Goal: Task Accomplishment & Management: Use online tool/utility

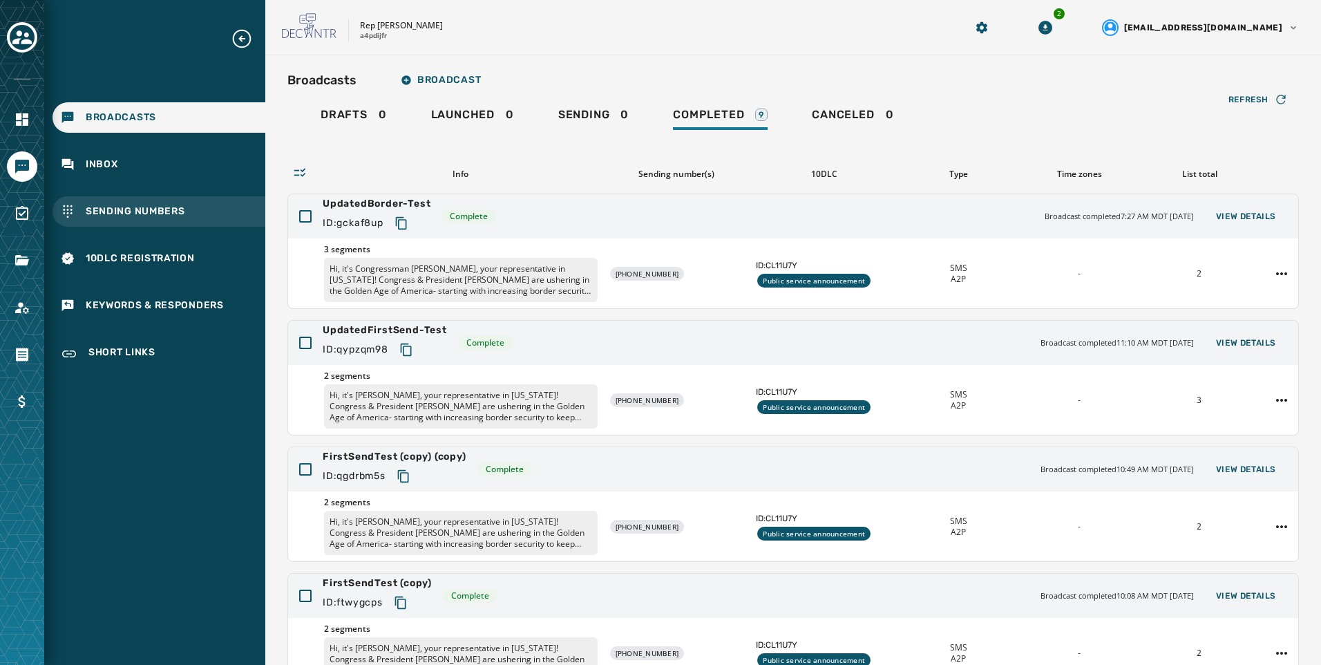
click at [147, 202] on div "Sending Numbers" at bounding box center [159, 211] width 213 height 30
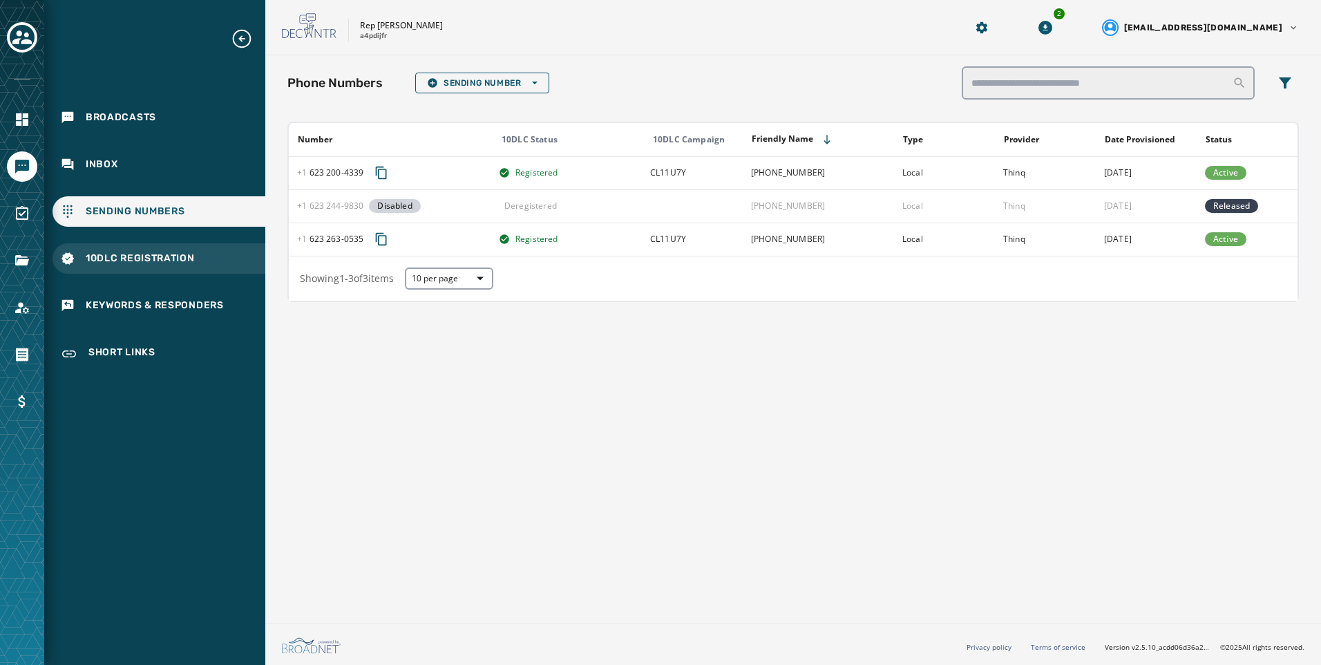
click at [147, 258] on span "10DLC Registration" at bounding box center [140, 259] width 109 height 14
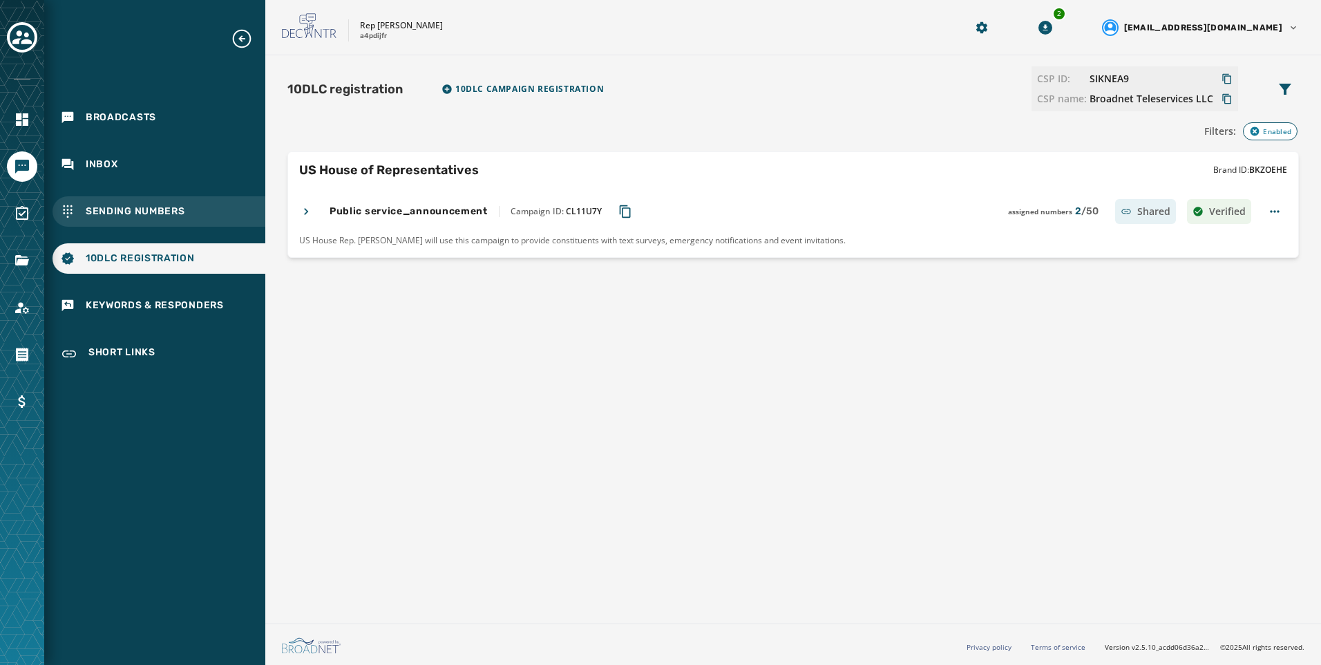
click at [177, 207] on span "Sending Numbers" at bounding box center [136, 212] width 100 height 14
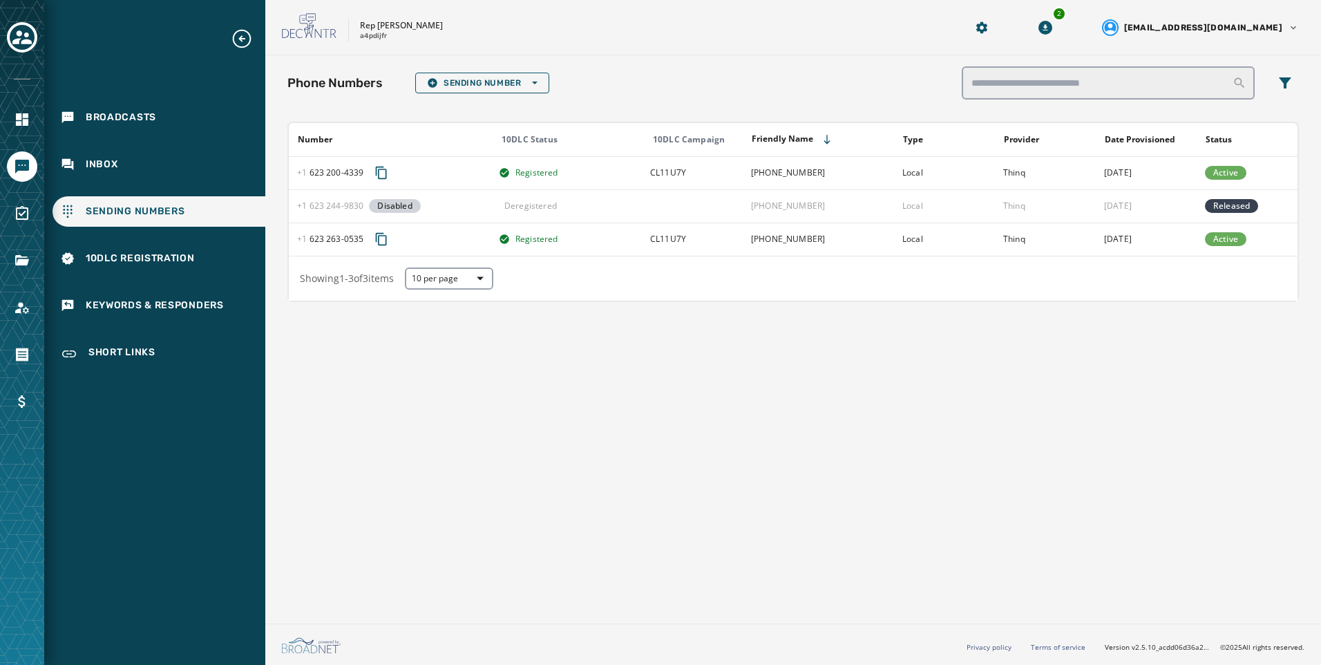
click at [605, 428] on div "Phone Numbers Sending Number Open options Number 10DLC Status 10DLC Campaign Fr…" at bounding box center [793, 336] width 1056 height 562
click at [15, 32] on icon "Toggle account select drawer" at bounding box center [21, 37] width 19 height 19
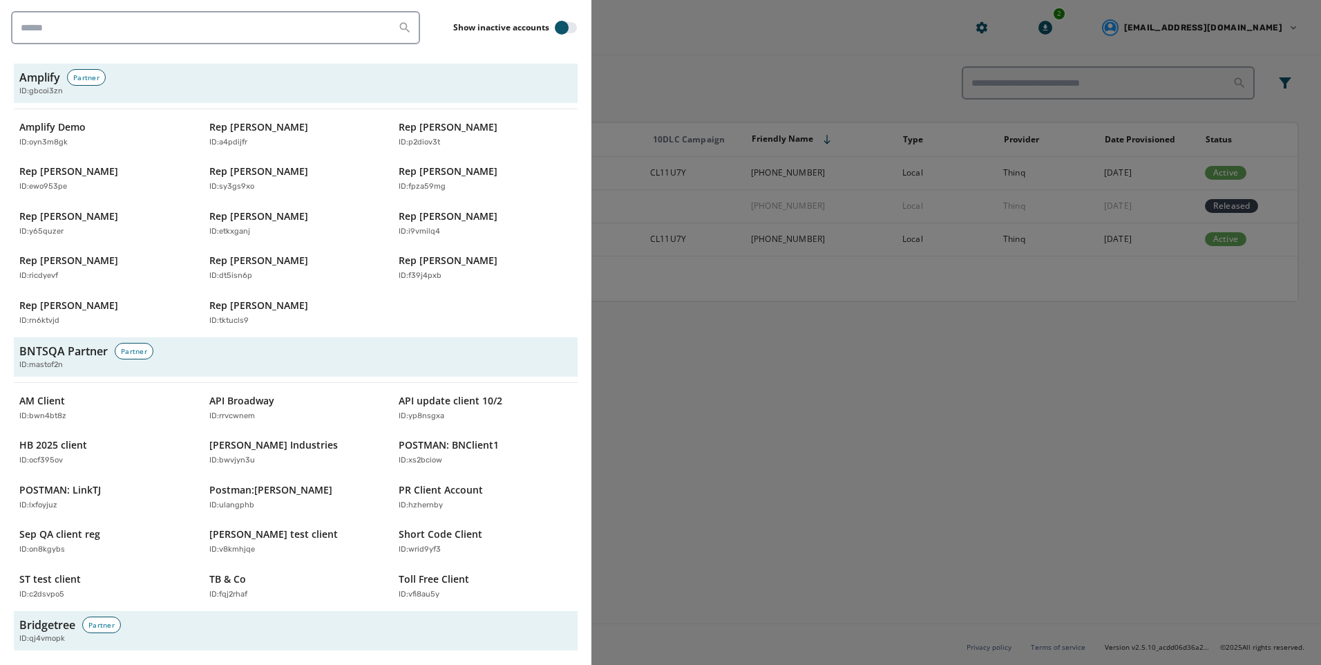
click at [1043, 400] on div at bounding box center [660, 332] width 1321 height 665
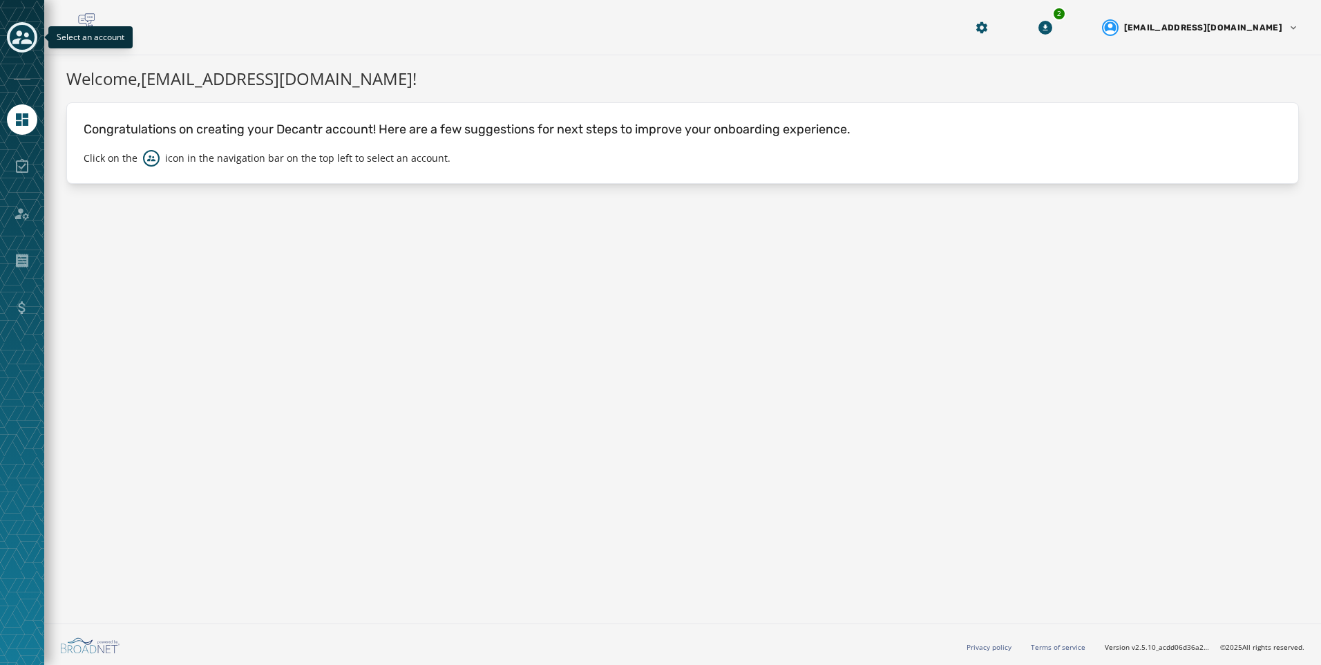
click at [18, 50] on button "Toggle account select drawer" at bounding box center [22, 37] width 30 height 30
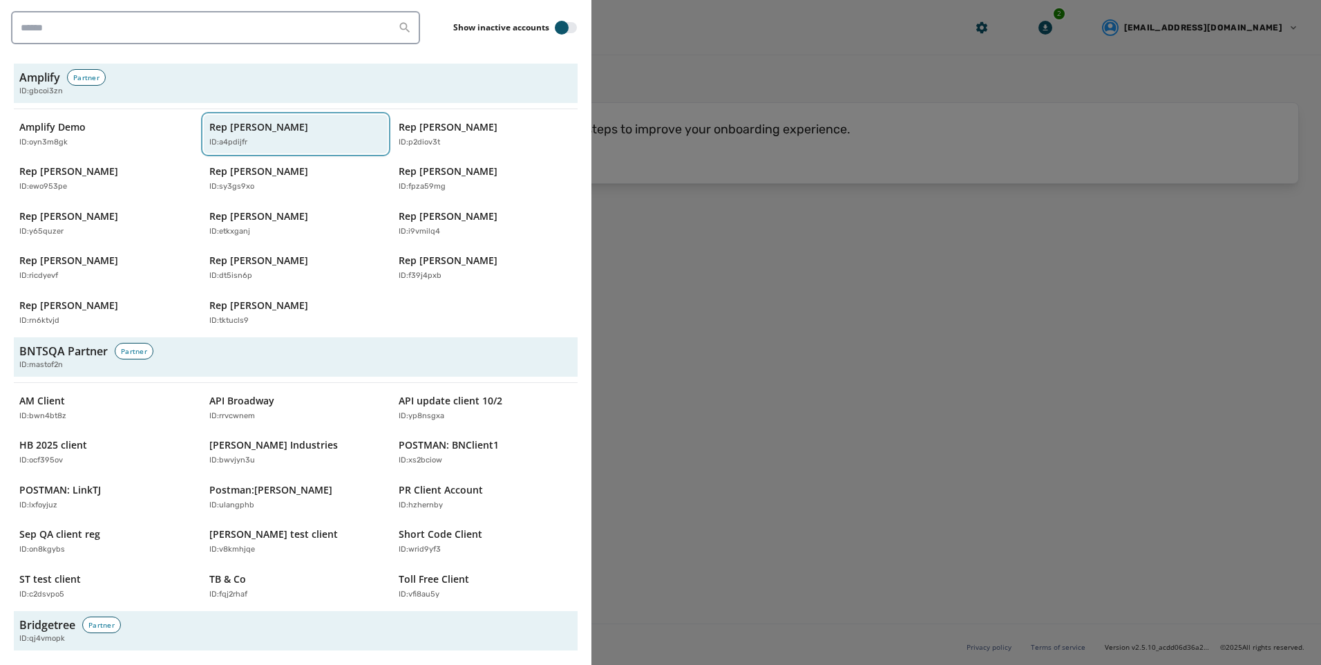
click at [291, 137] on div "ID: a4pdijfr" at bounding box center [289, 143] width 160 height 12
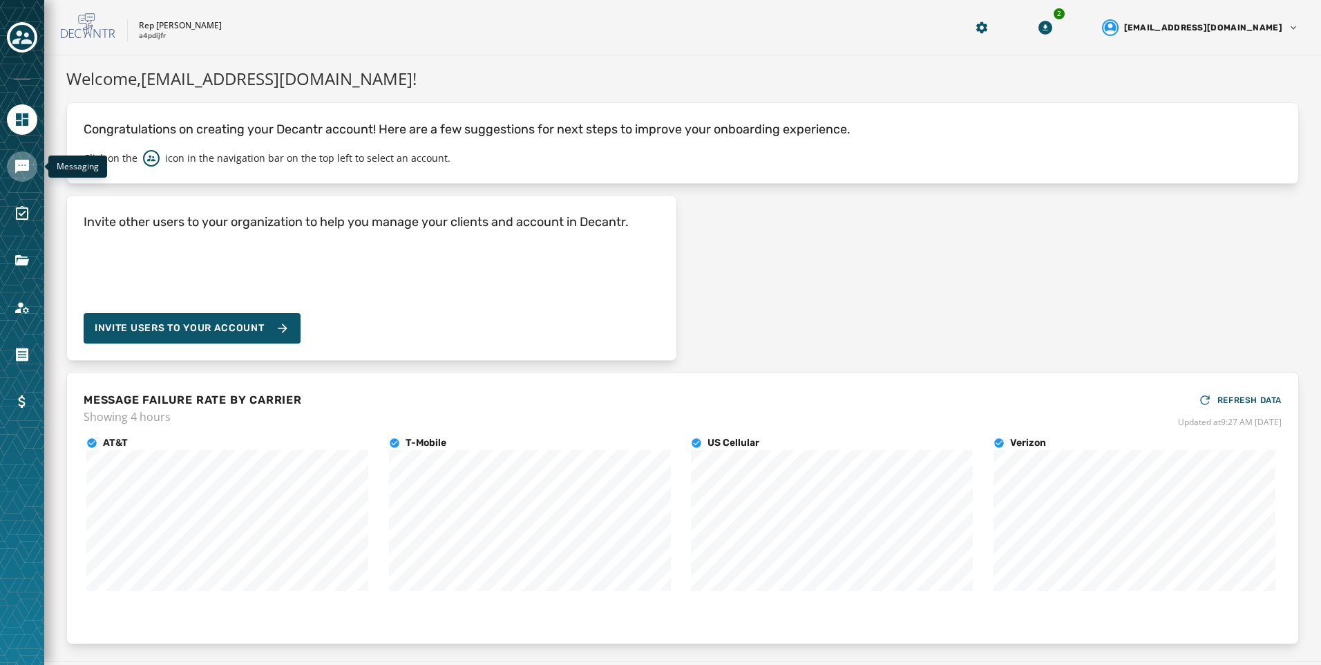
click at [18, 167] on icon "Navigate to Messaging" at bounding box center [22, 167] width 14 height 14
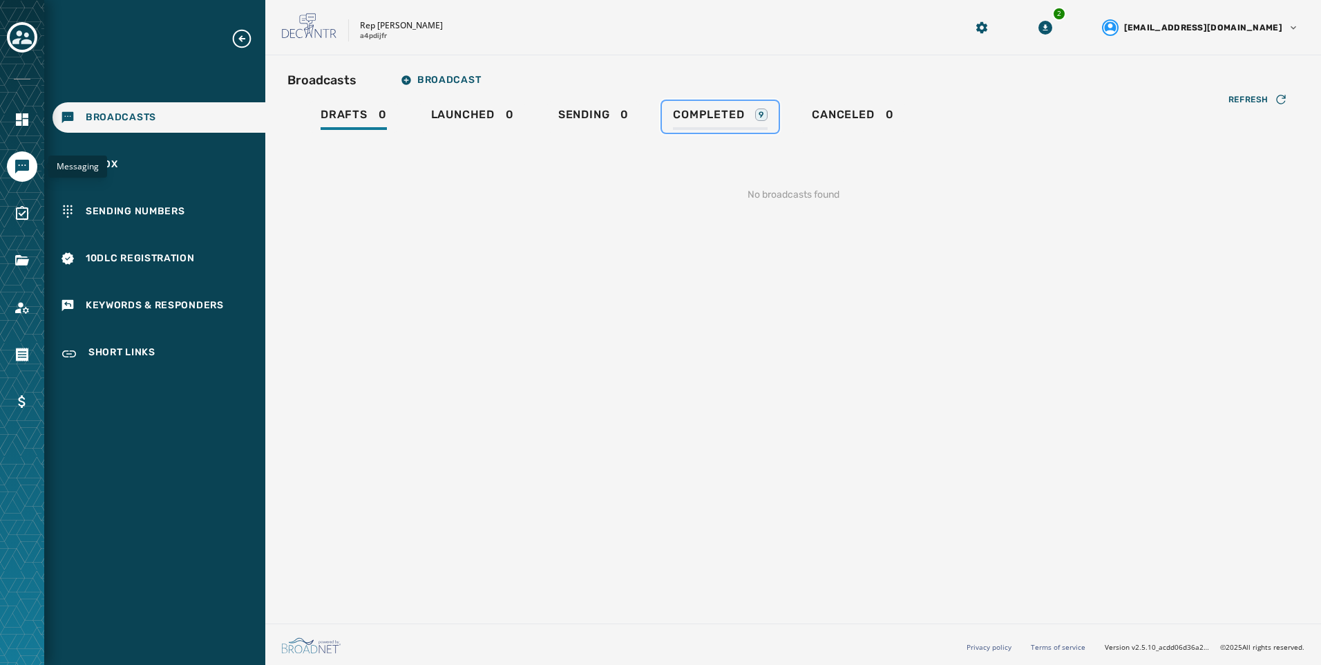
click at [754, 113] on div "Completed 9" at bounding box center [720, 119] width 95 height 22
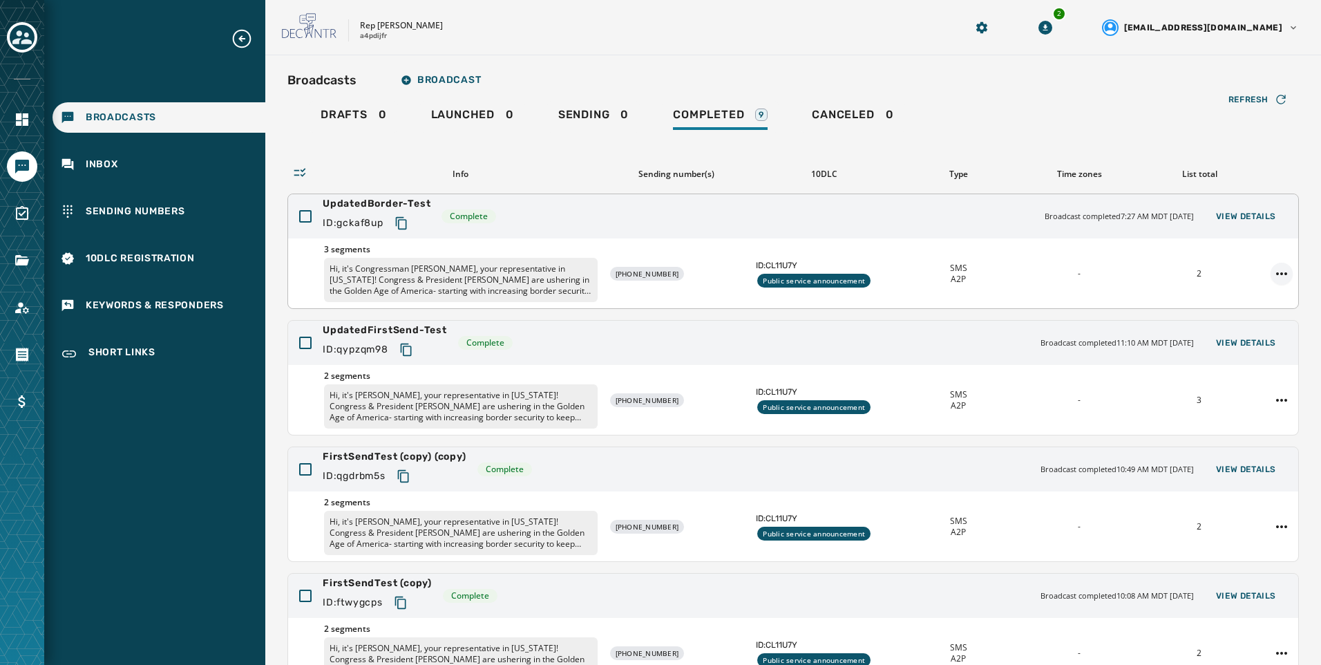
click at [1268, 279] on html "Broadcasts Inbox Sending Numbers 10DLC Registration Keywords & Responders Short…" at bounding box center [660, 332] width 1321 height 665
click at [737, 59] on html "Broadcasts Inbox Sending Numbers 10DLC Registration Keywords & Responders Short…" at bounding box center [660, 332] width 1321 height 665
click at [511, 28] on div "Rep Abraham Hamadeh a4pdijfr" at bounding box center [606, 27] width 649 height 29
click at [183, 151] on div "Inbox" at bounding box center [159, 164] width 213 height 30
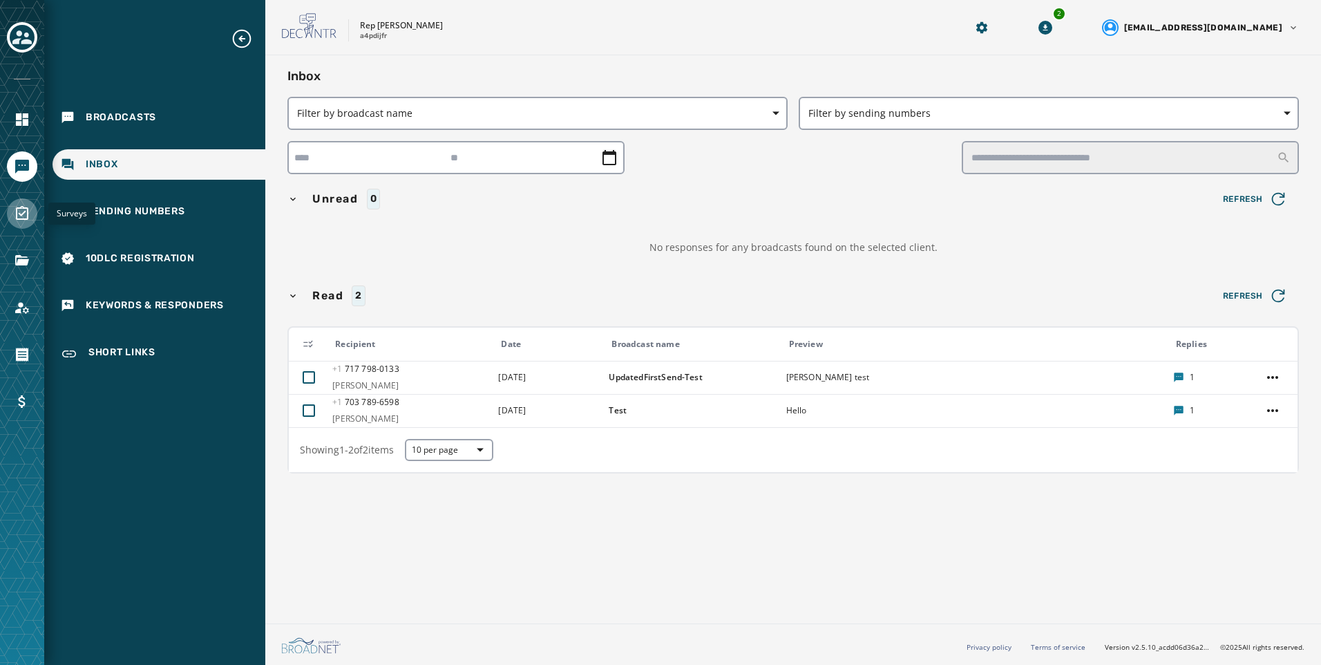
click at [35, 216] on link "Navigate to Surveys" at bounding box center [22, 213] width 30 height 30
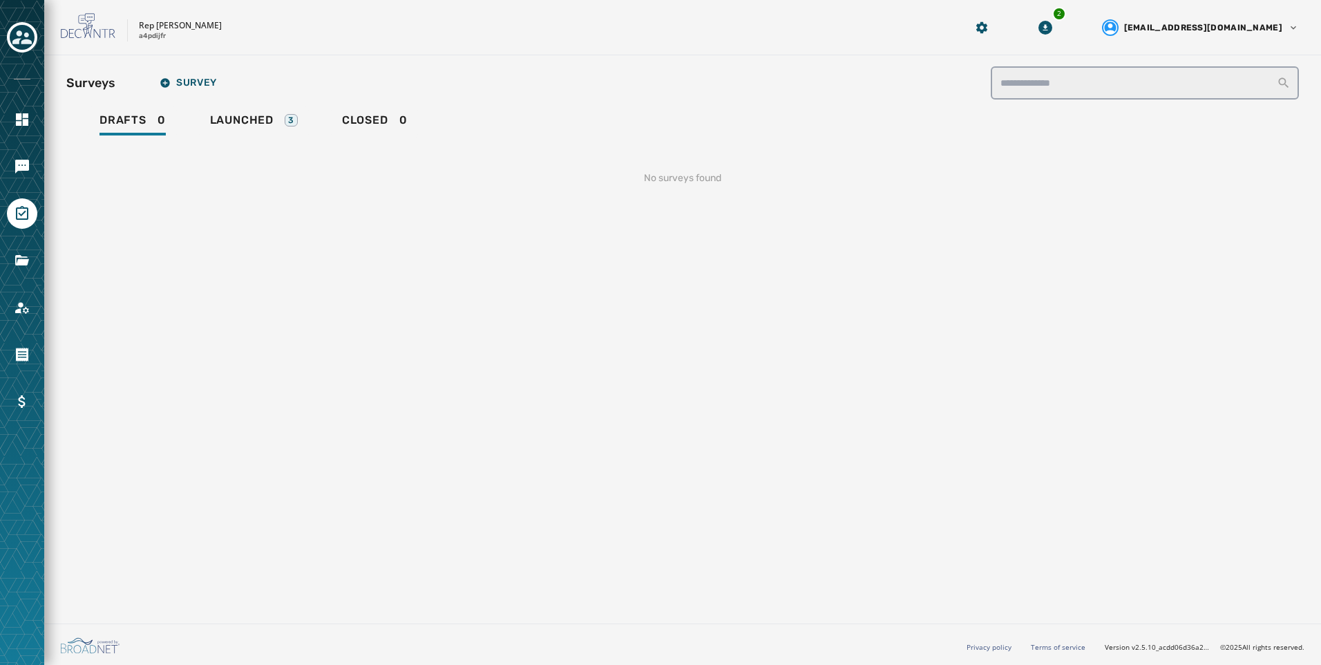
click at [283, 139] on div "No surveys found" at bounding box center [682, 172] width 1233 height 69
click at [26, 39] on icon "Toggle account select drawer" at bounding box center [21, 37] width 19 height 14
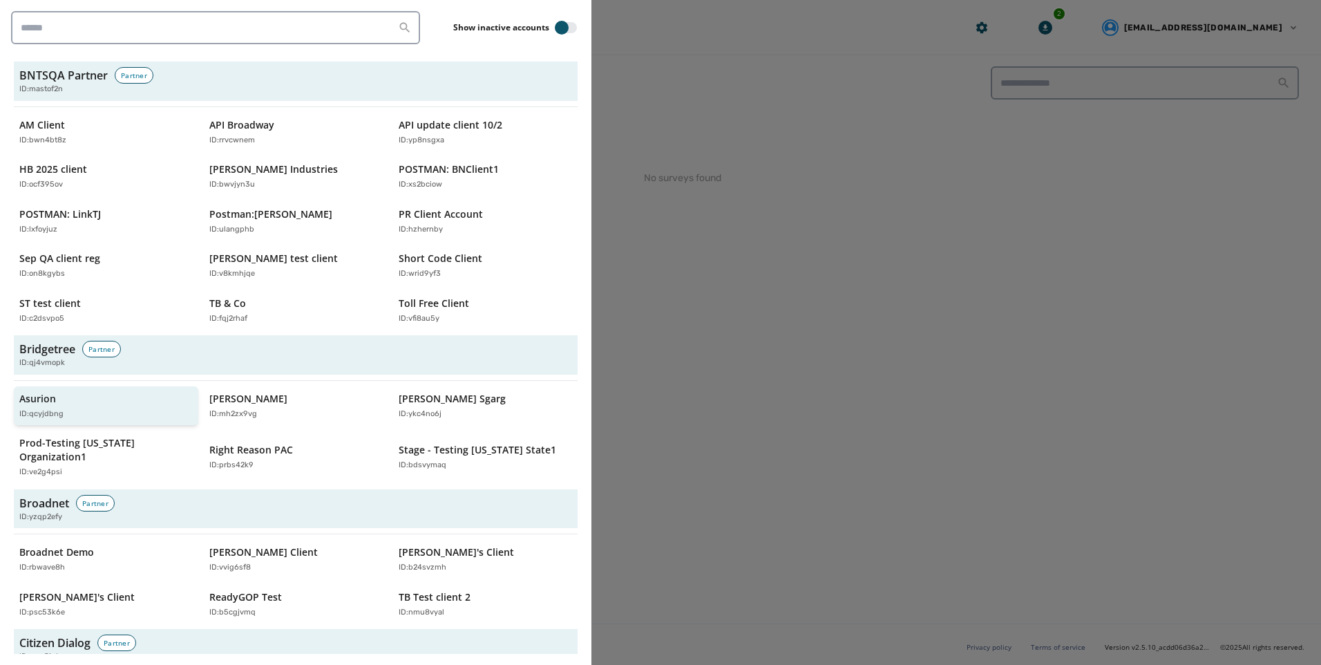
scroll to position [276, 0]
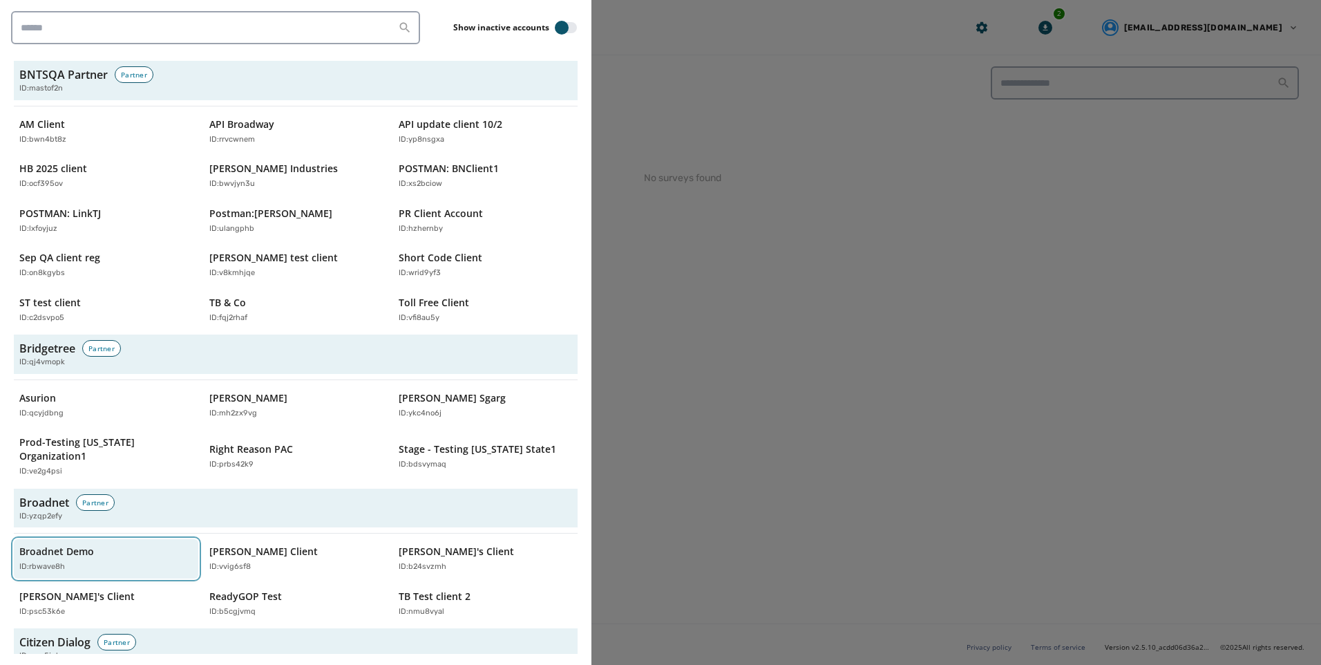
click at [91, 539] on button "Broadnet Demo ID: rbwave8h" at bounding box center [106, 558] width 184 height 39
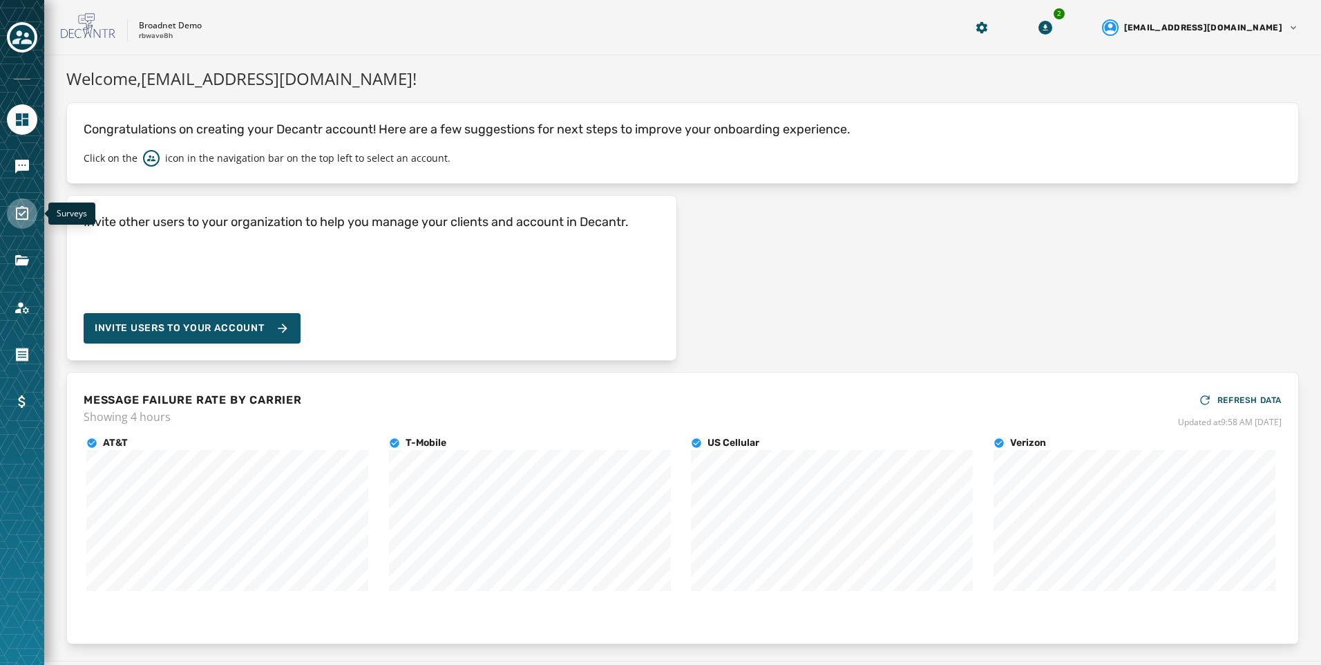
click at [12, 209] on link "Navigate to Surveys" at bounding box center [22, 213] width 30 height 30
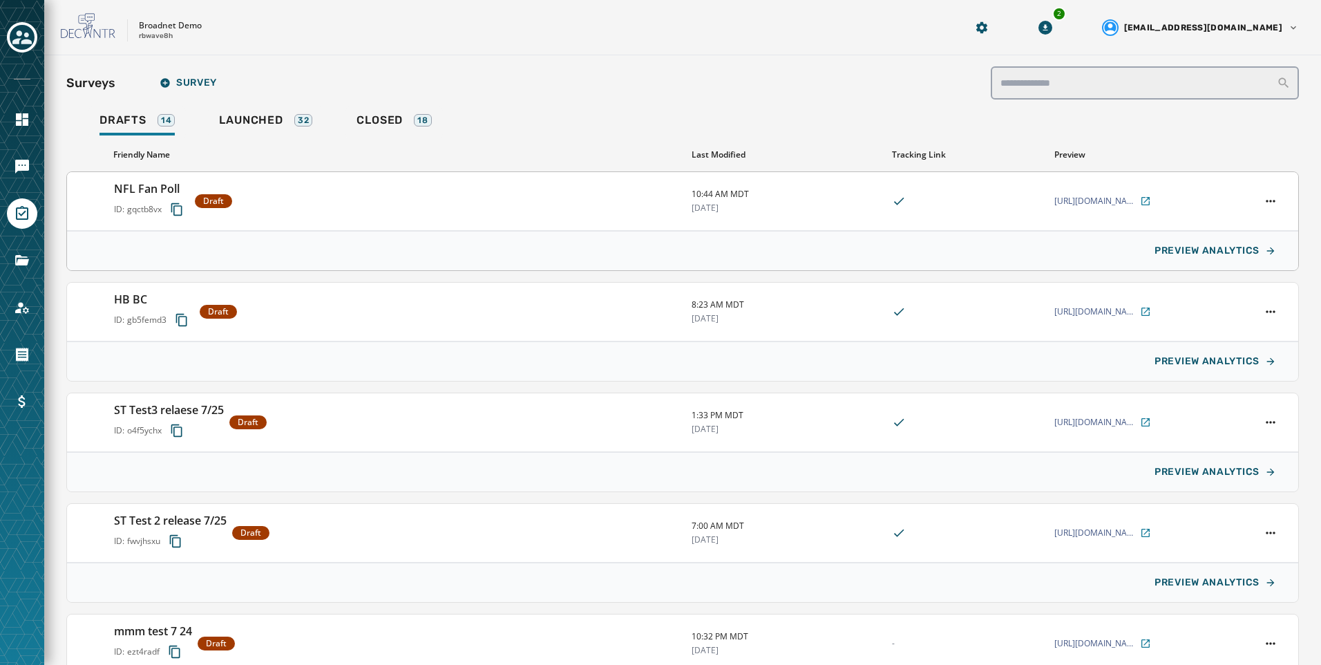
click at [395, 205] on div "NFL Fan Poll ID: gqctb8vx Draft" at bounding box center [397, 200] width 567 height 41
type input "**********"
type textarea "**********"
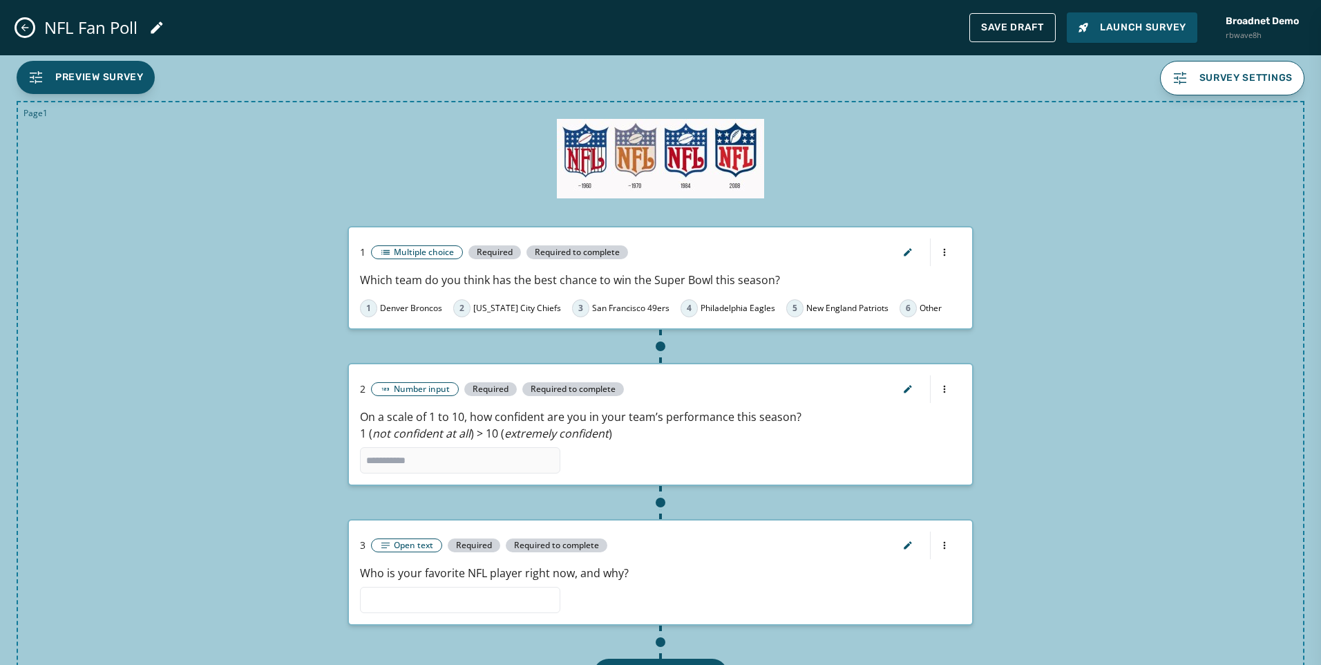
click at [15, 30] on div "NFL Fan Poll Save Draft Launch Survey Broadnet Demo rbwave8h" at bounding box center [660, 27] width 1321 height 55
drag, startPoint x: 15, startPoint y: 30, endPoint x: 84, endPoint y: 281, distance: 260.4
click at [84, 333] on div "Page 1 1 Multiple choice Required Required to complete Which team do you think …" at bounding box center [661, 446] width 1288 height 690
click at [31, 17] on div "NFL Fan Poll" at bounding box center [91, 27] width 149 height 39
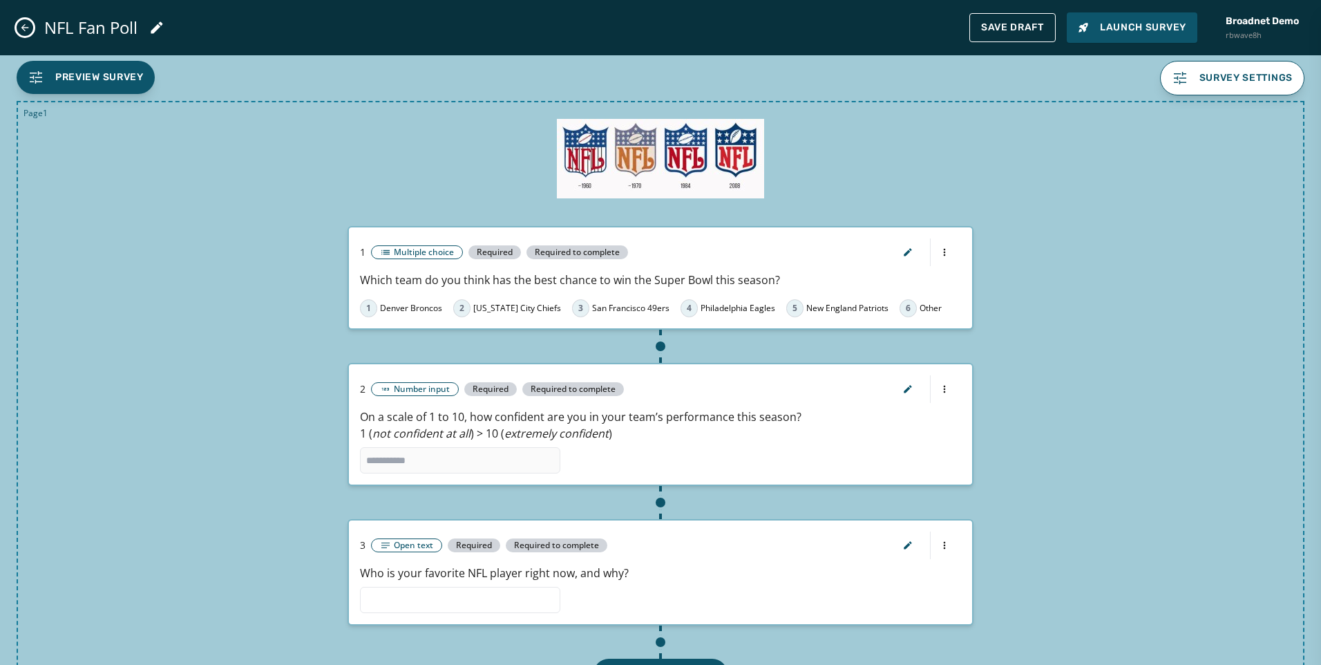
click at [28, 17] on div "NFL Fan Poll" at bounding box center [91, 27] width 149 height 39
click at [26, 28] on icon "Close admin drawer" at bounding box center [24, 27] width 11 height 11
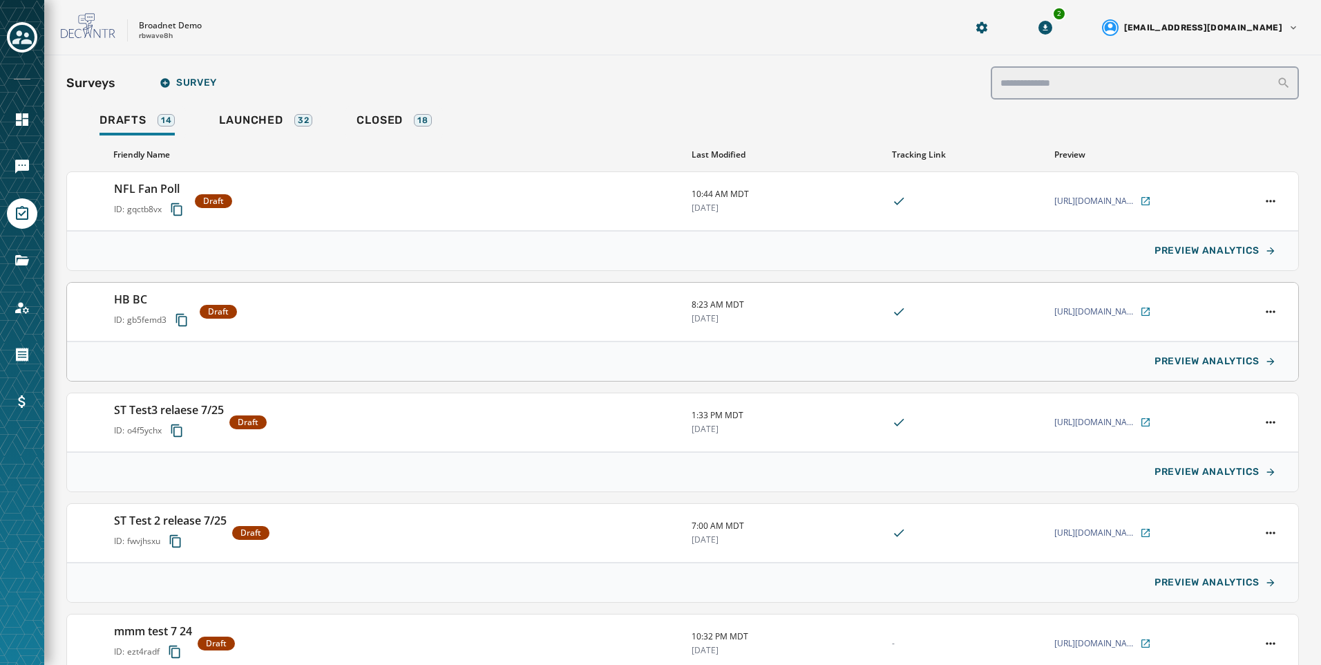
click at [142, 303] on h3 "HB BC" at bounding box center [154, 299] width 80 height 17
type input "**********"
type textarea "**********"
type input "*****"
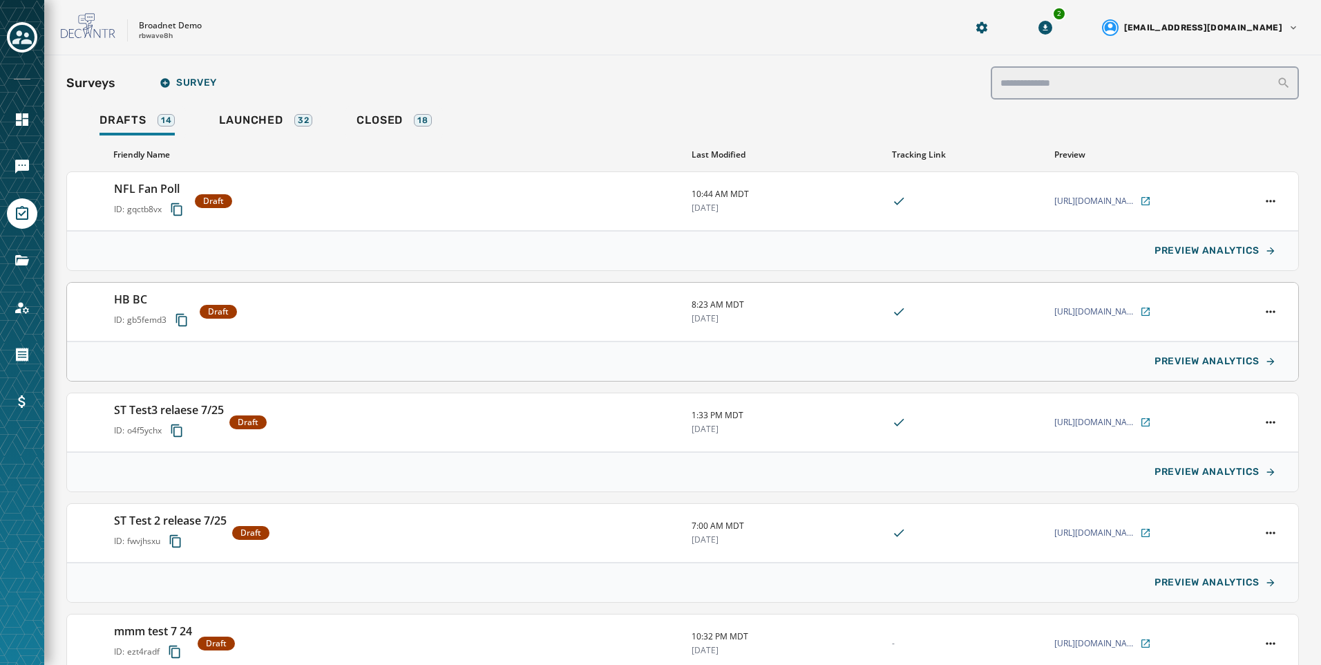
type input "*****"
type textarea "**********"
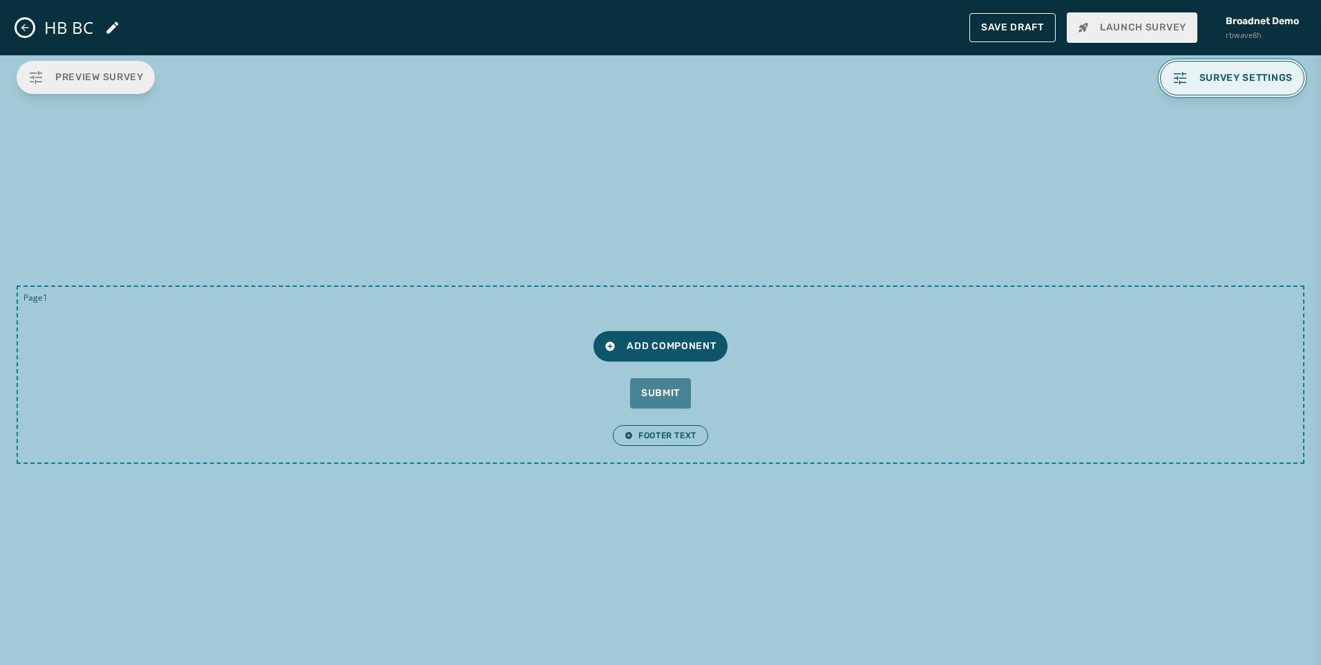
click at [1176, 92] on button "Survey settings" at bounding box center [1232, 78] width 145 height 35
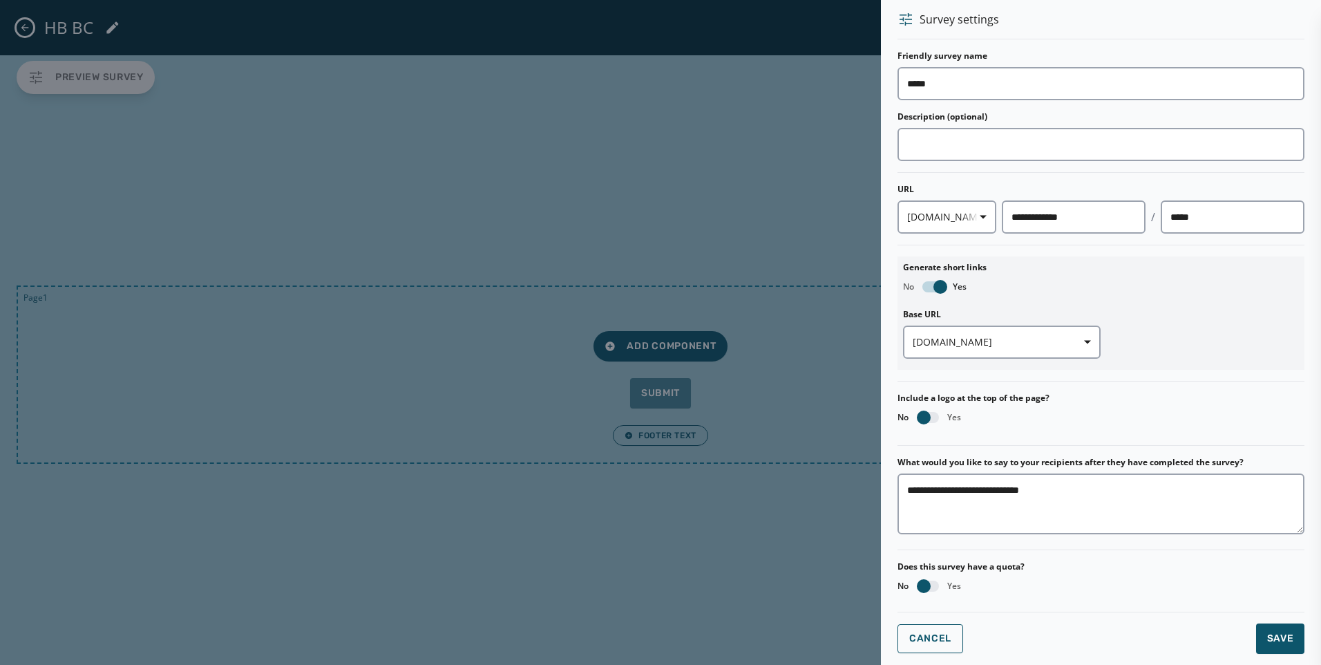
click at [806, 327] on div at bounding box center [660, 332] width 1321 height 665
click at [661, 343] on div at bounding box center [660, 332] width 1321 height 665
click at [938, 641] on span "Cancel" at bounding box center [930, 638] width 42 height 11
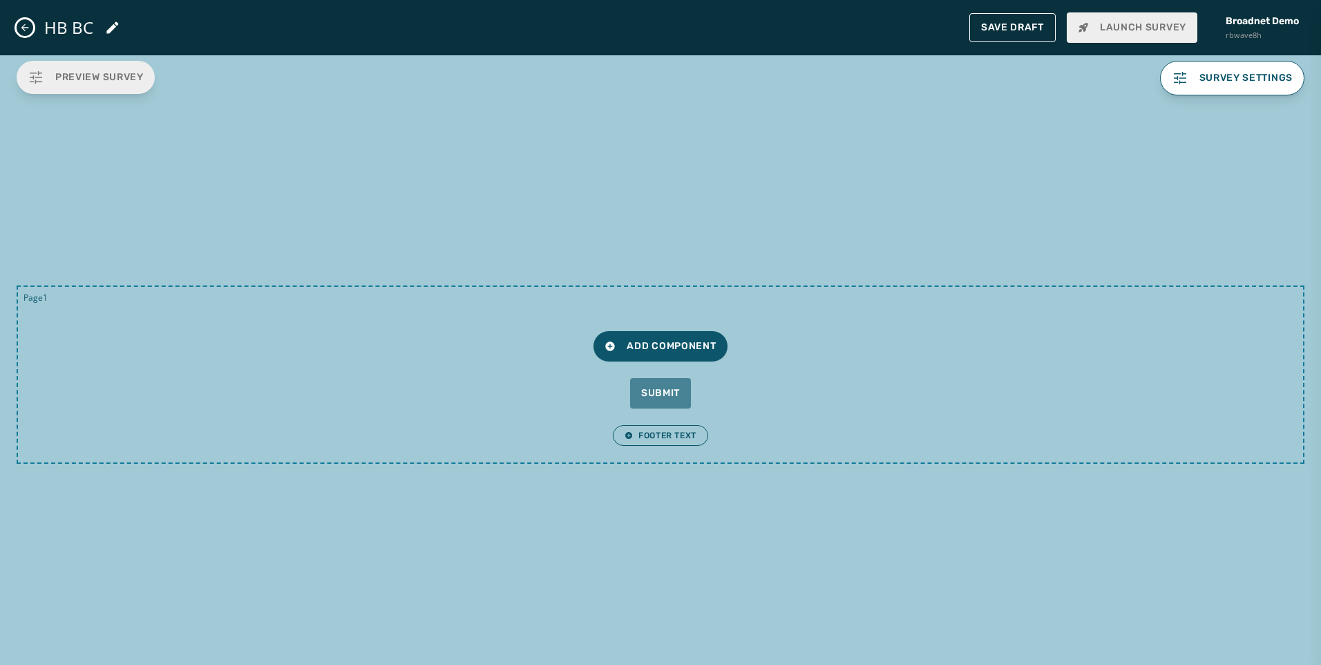
click at [17, 29] on button "Close admin drawer" at bounding box center [25, 27] width 17 height 17
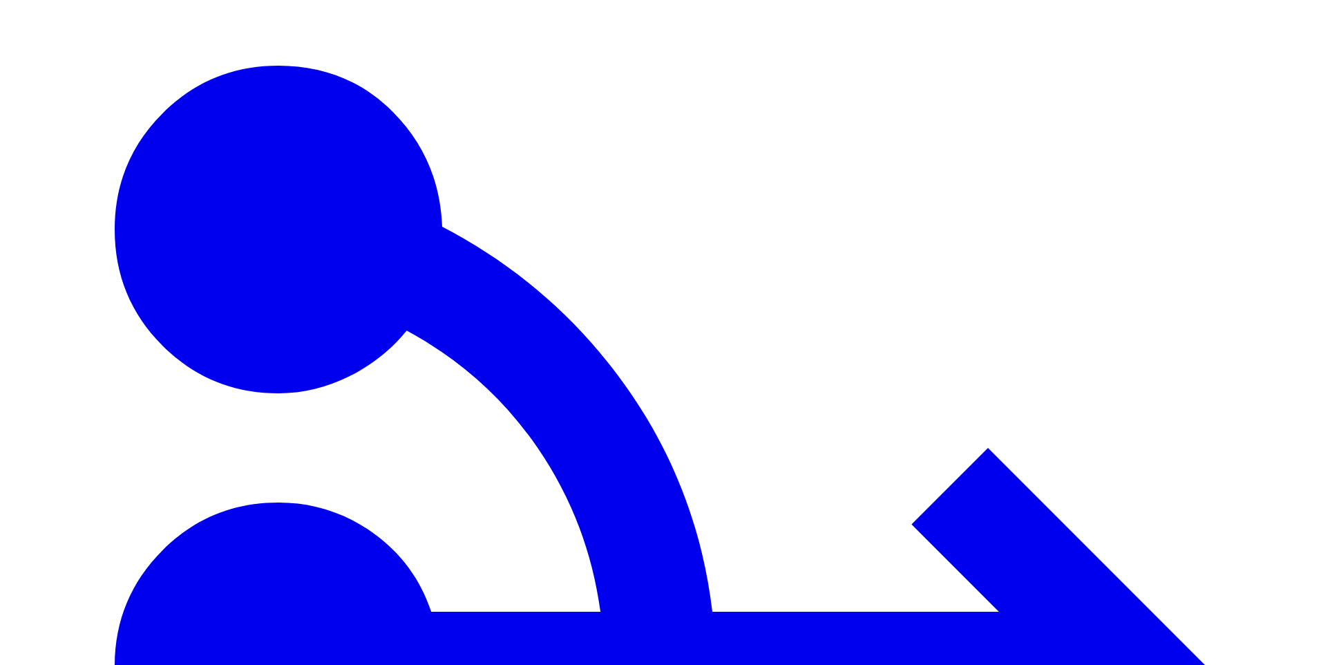
type input "***"
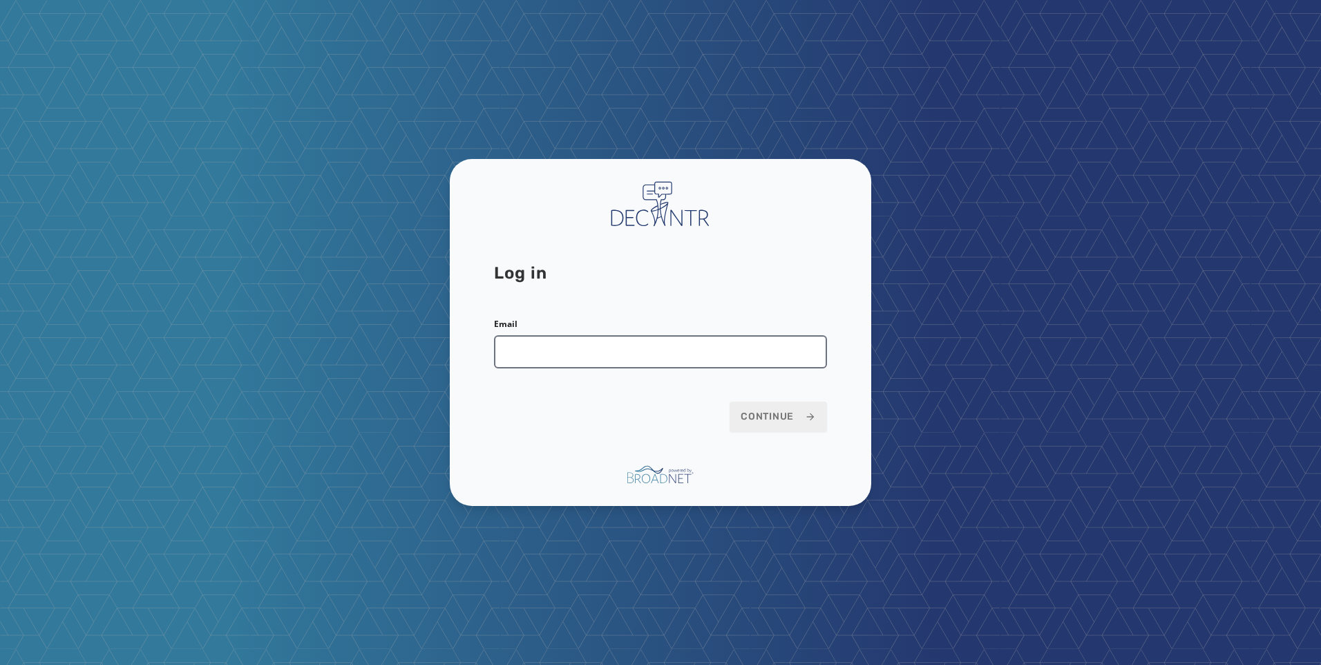
click at [576, 352] on input "Email" at bounding box center [660, 351] width 333 height 33
type input "**********"
click at [781, 413] on span "Continue" at bounding box center [778, 417] width 75 height 14
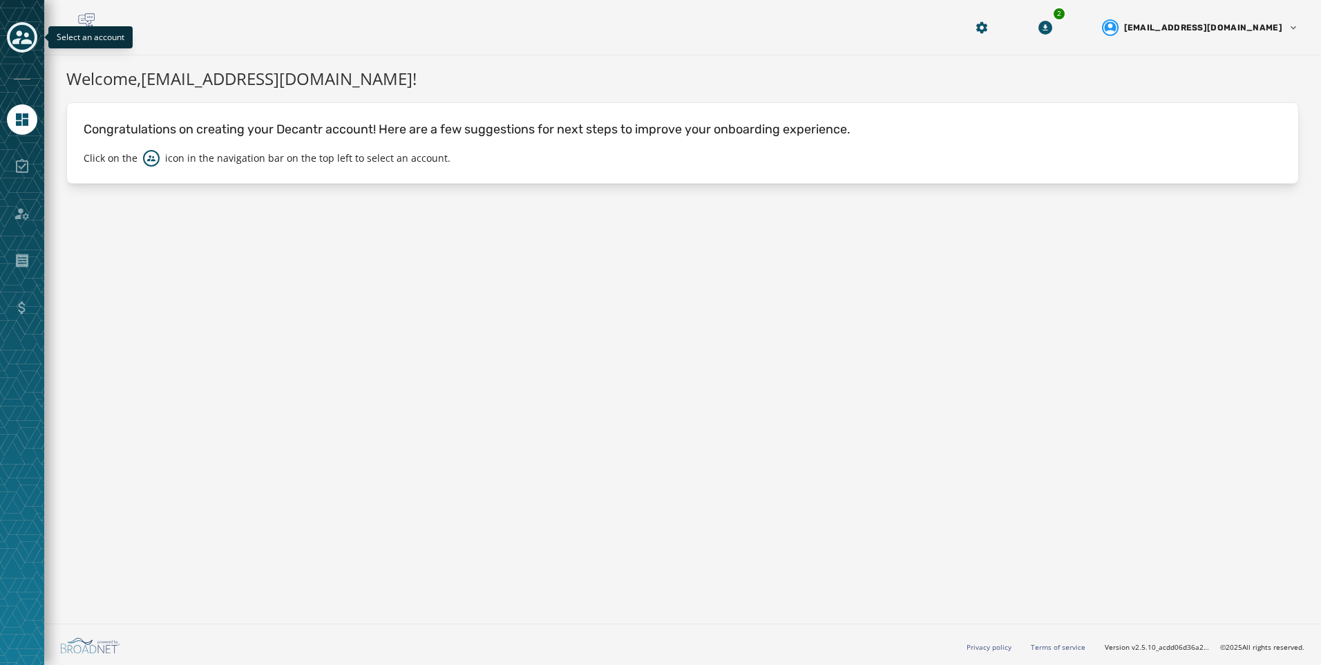
click at [28, 31] on icon "Toggle account select drawer" at bounding box center [21, 37] width 19 height 19
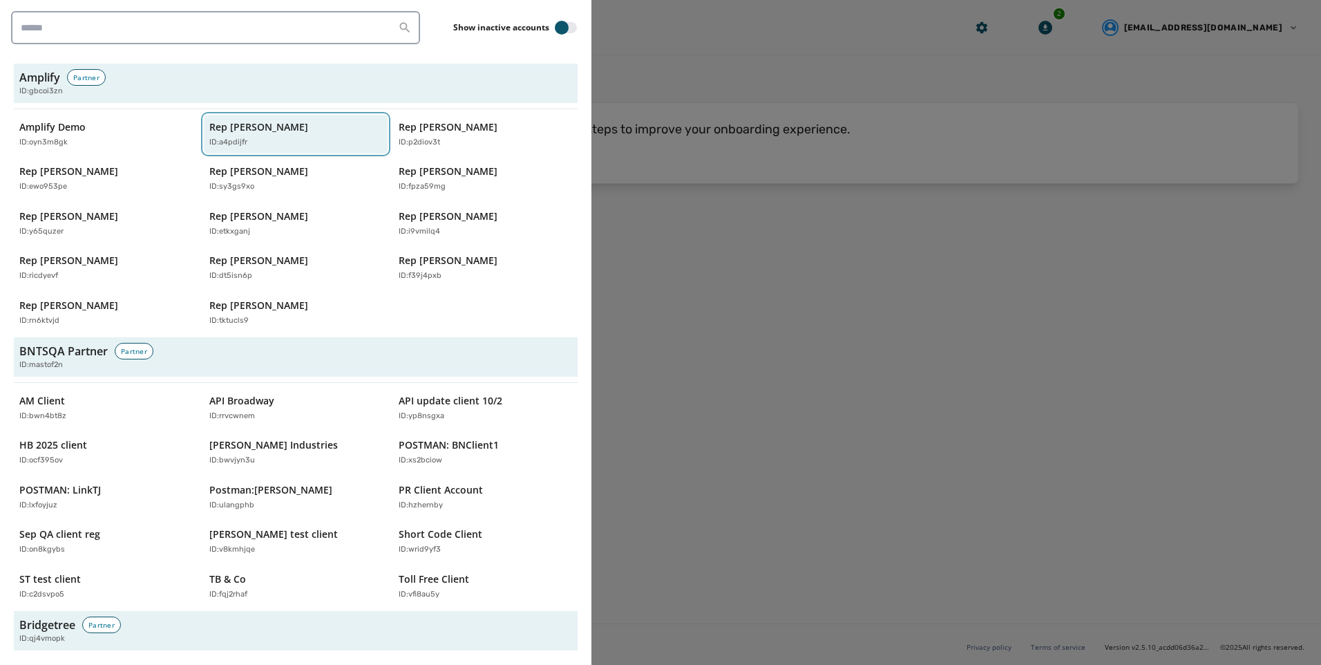
click at [308, 149] on button "Rep [PERSON_NAME] ID: a4pdijfr" at bounding box center [296, 134] width 184 height 39
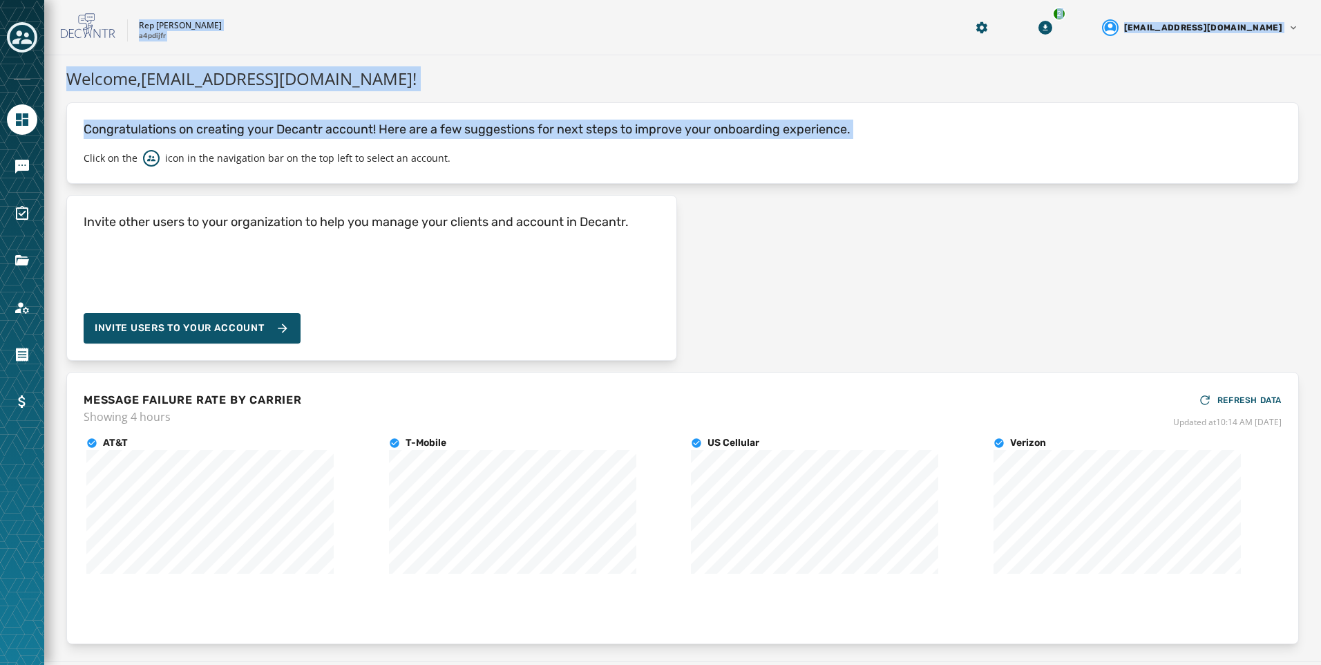
click at [0, 148] on html "Skip To Main Content Rep [PERSON_NAME] a4pdijfr 2 [EMAIL_ADDRESS][DOMAIN_NAME] …" at bounding box center [660, 332] width 1321 height 665
click at [595, 84] on h1 "Welcome, [PERSON_NAME][EMAIL_ADDRESS][DOMAIN_NAME] !" at bounding box center [682, 78] width 1233 height 25
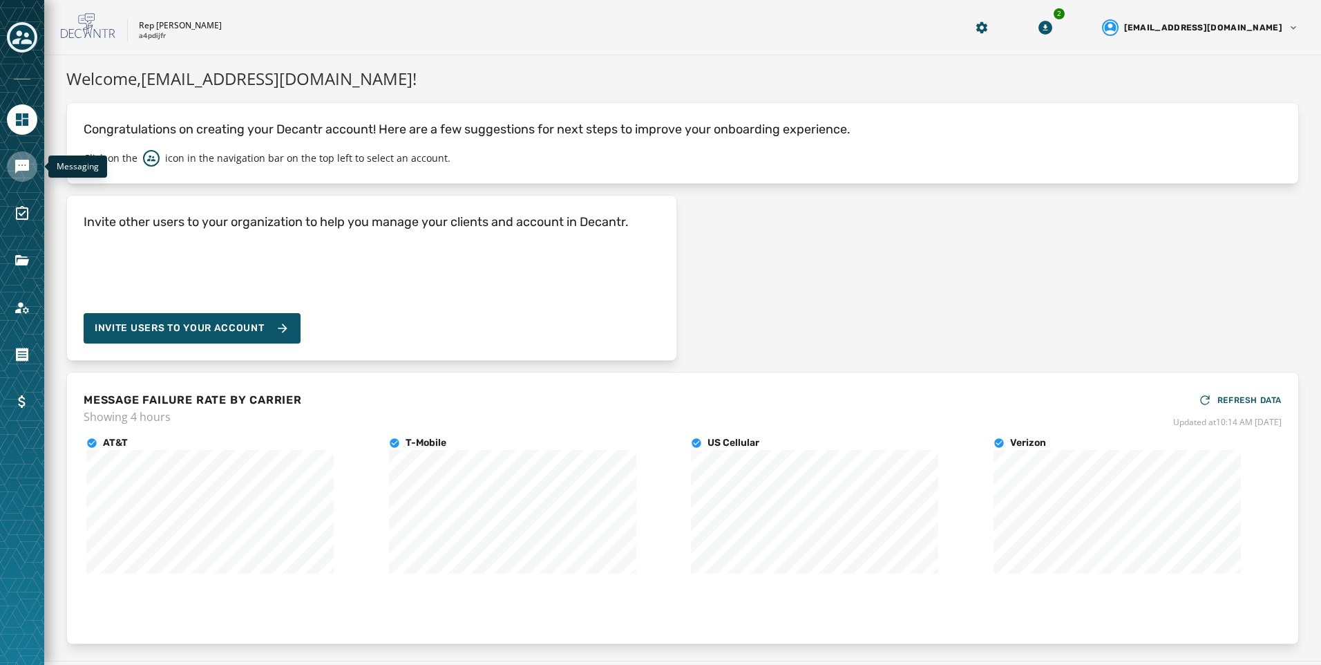
click at [22, 178] on link "Navigate to Messaging" at bounding box center [22, 166] width 30 height 30
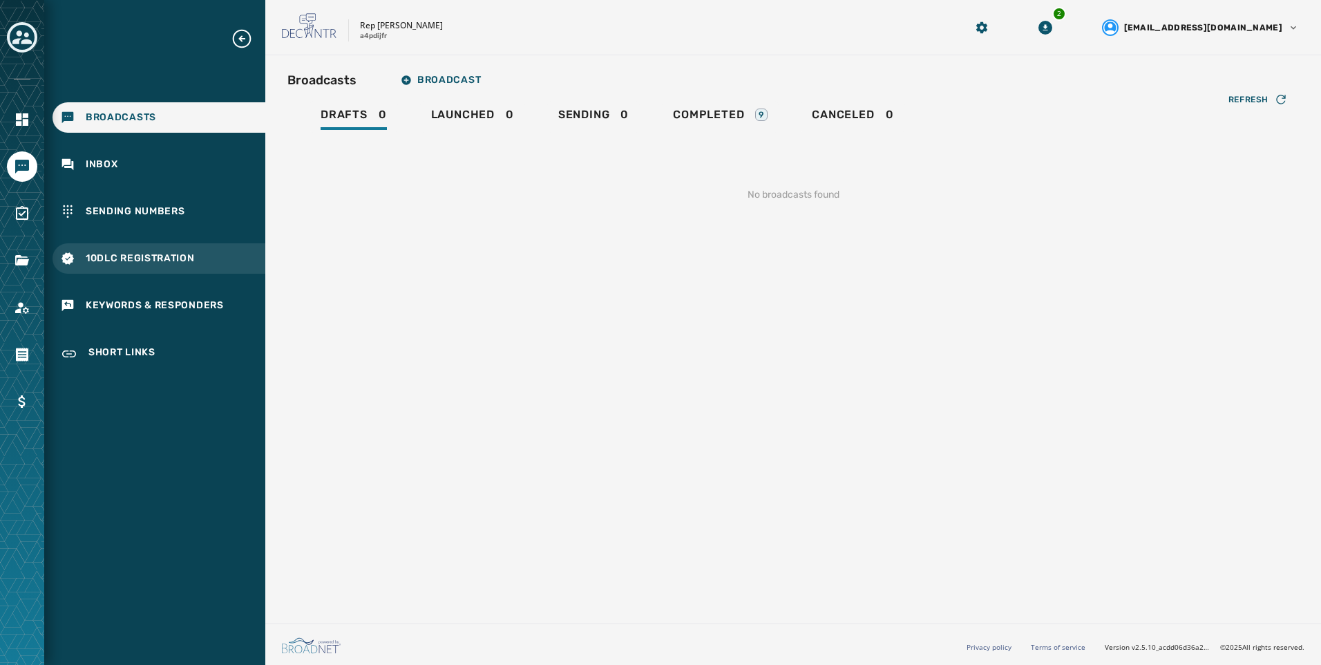
click at [149, 254] on span "10DLC Registration" at bounding box center [140, 259] width 109 height 14
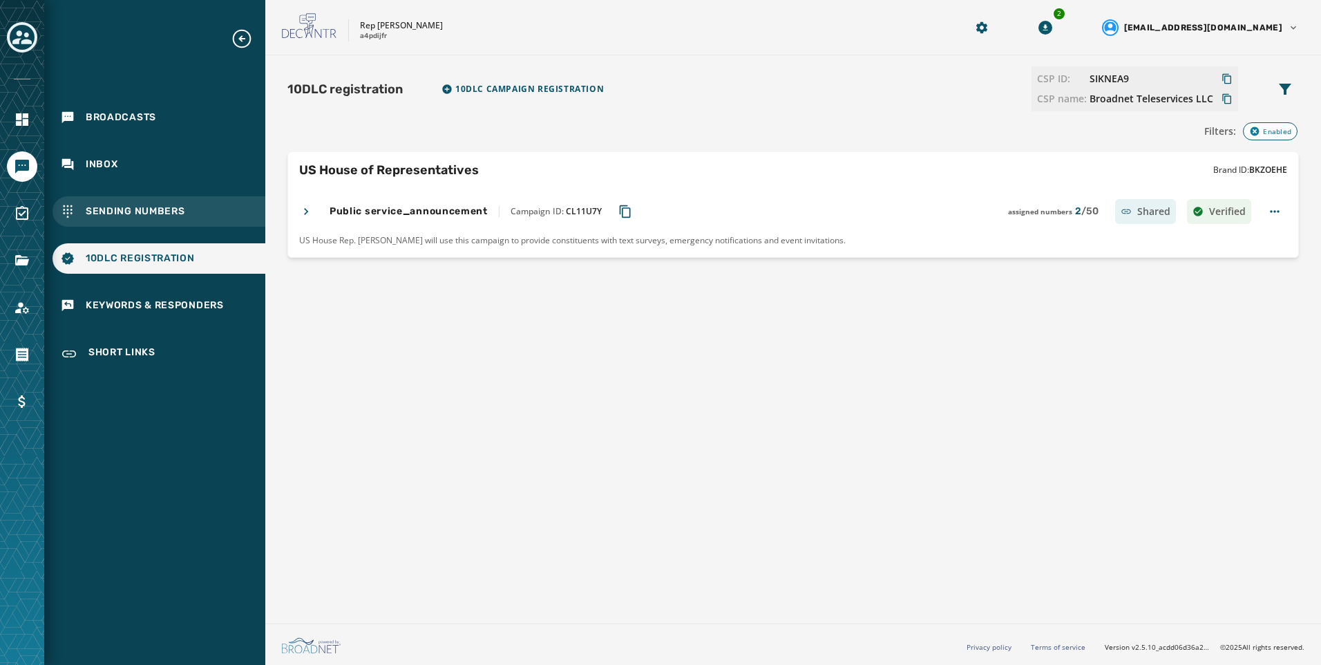
click at [110, 209] on span "Sending Numbers" at bounding box center [136, 212] width 100 height 14
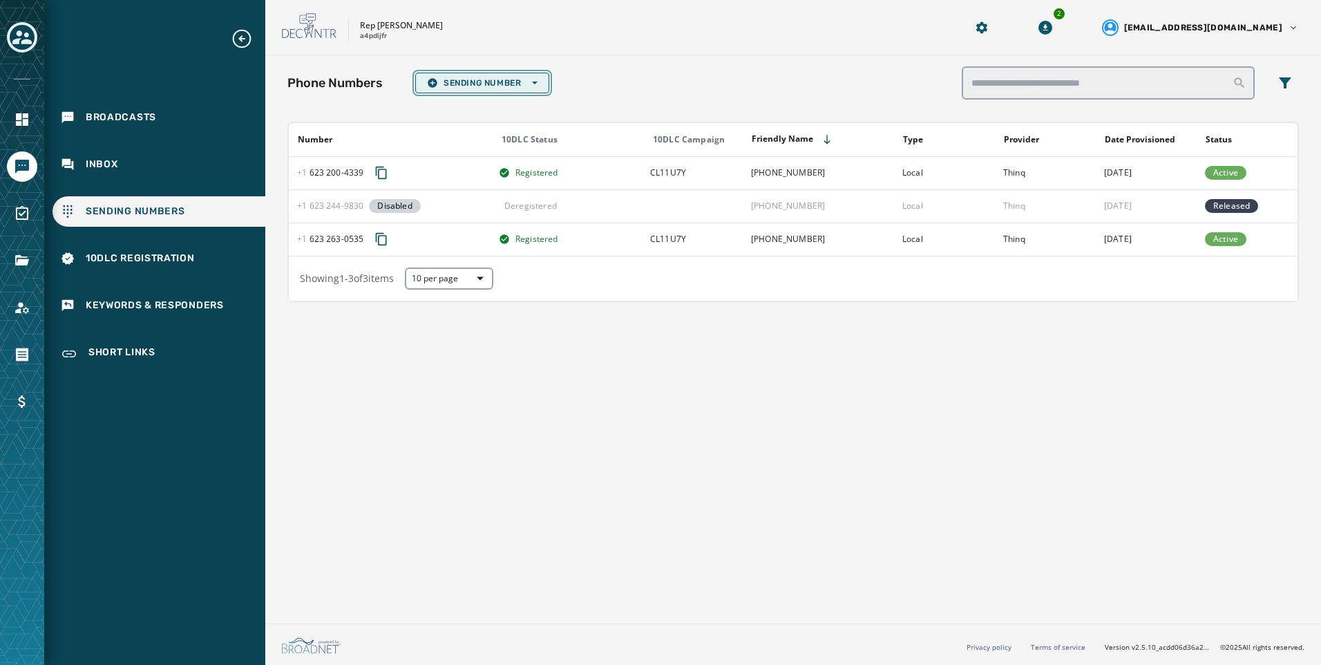
click at [462, 84] on span "Sending Number Open options" at bounding box center [482, 82] width 111 height 11
click at [470, 108] on span "Local Long Code" at bounding box center [482, 103] width 111 height 11
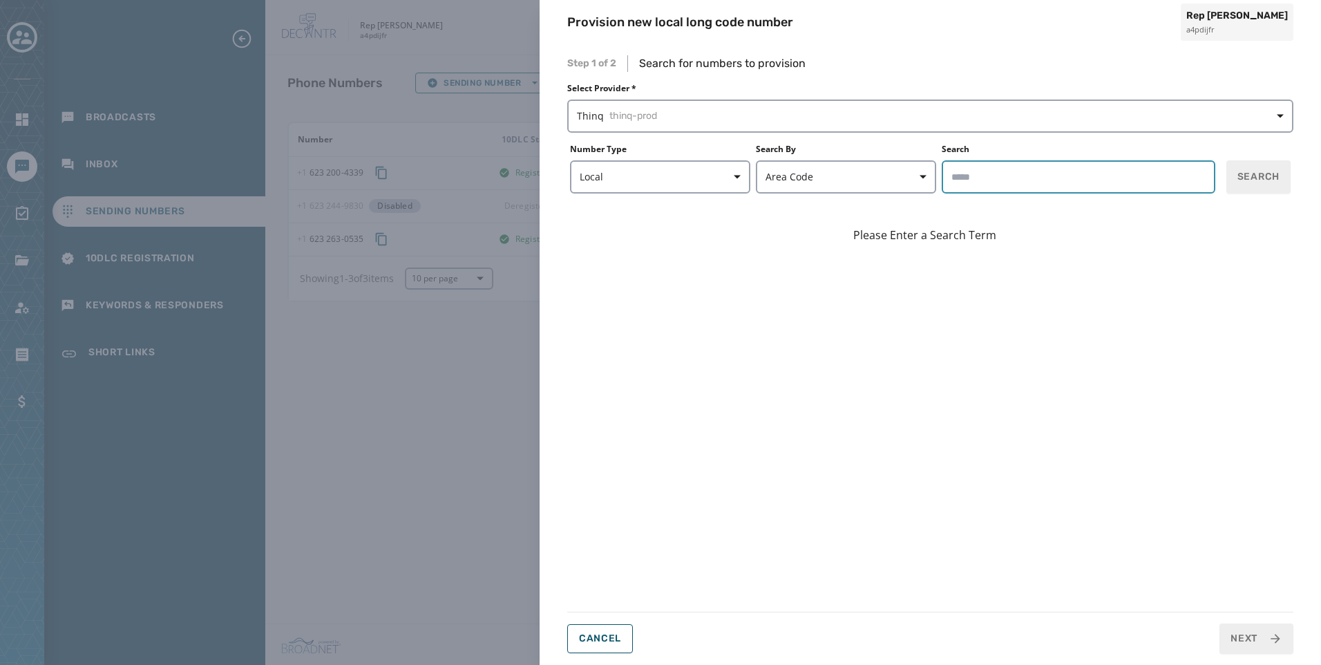
click at [1048, 179] on input "Search" at bounding box center [1079, 176] width 274 height 33
type input "*****"
click at [1251, 196] on div "Step 1 of 2 Search for numbers to provision Select Provider * Thinq thinq-prod …" at bounding box center [930, 354] width 726 height 598
click at [1256, 180] on span "Search" at bounding box center [1259, 177] width 42 height 14
click at [448, 347] on div "Provision new local long code number Rep [PERSON_NAME] a4pdijfr Step 1 of 2 Sea…" at bounding box center [660, 332] width 1321 height 665
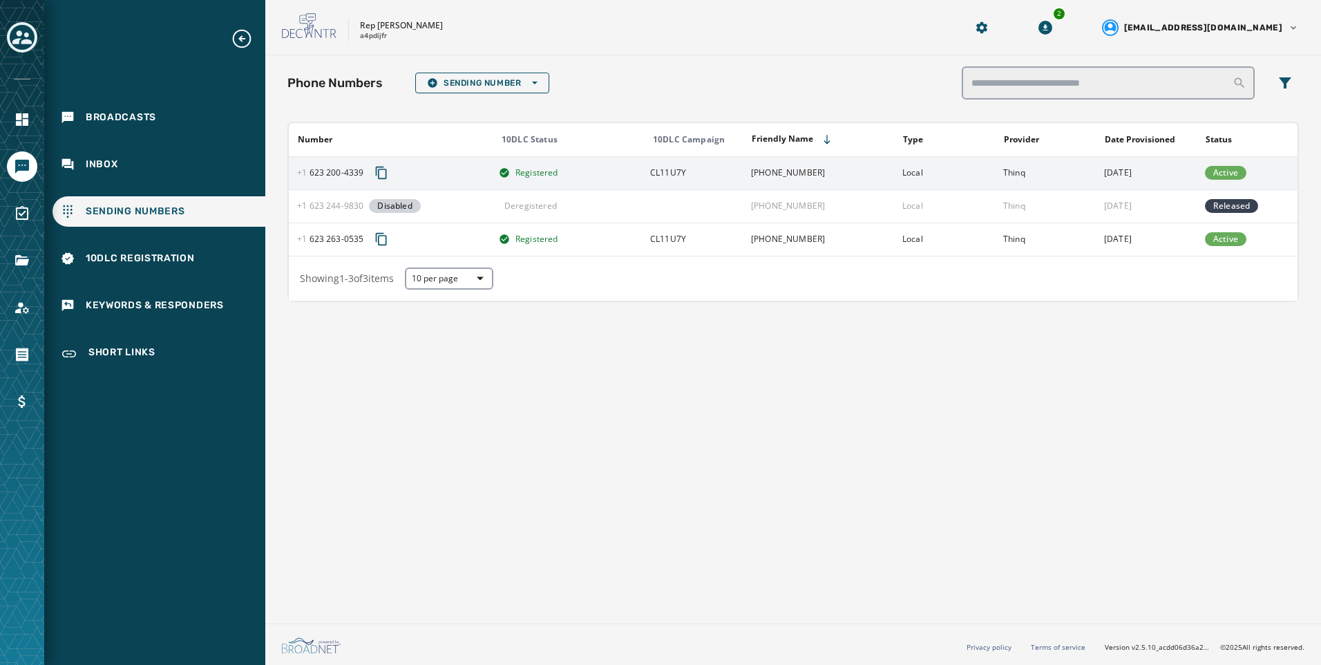
click at [769, 158] on td "[PHONE_NUMBER]" at bounding box center [818, 172] width 151 height 33
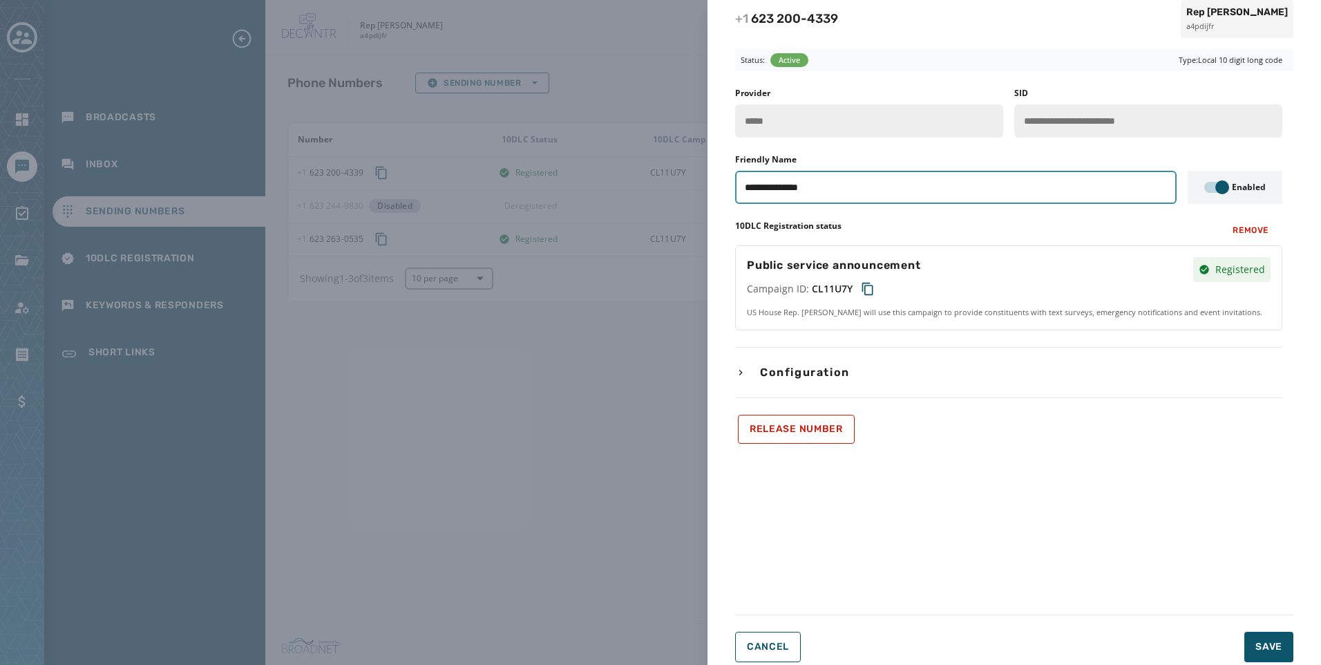
click at [894, 188] on input "**********" at bounding box center [956, 187] width 442 height 33
type input "**********"
click at [746, 652] on button "Cancel" at bounding box center [768, 647] width 66 height 30
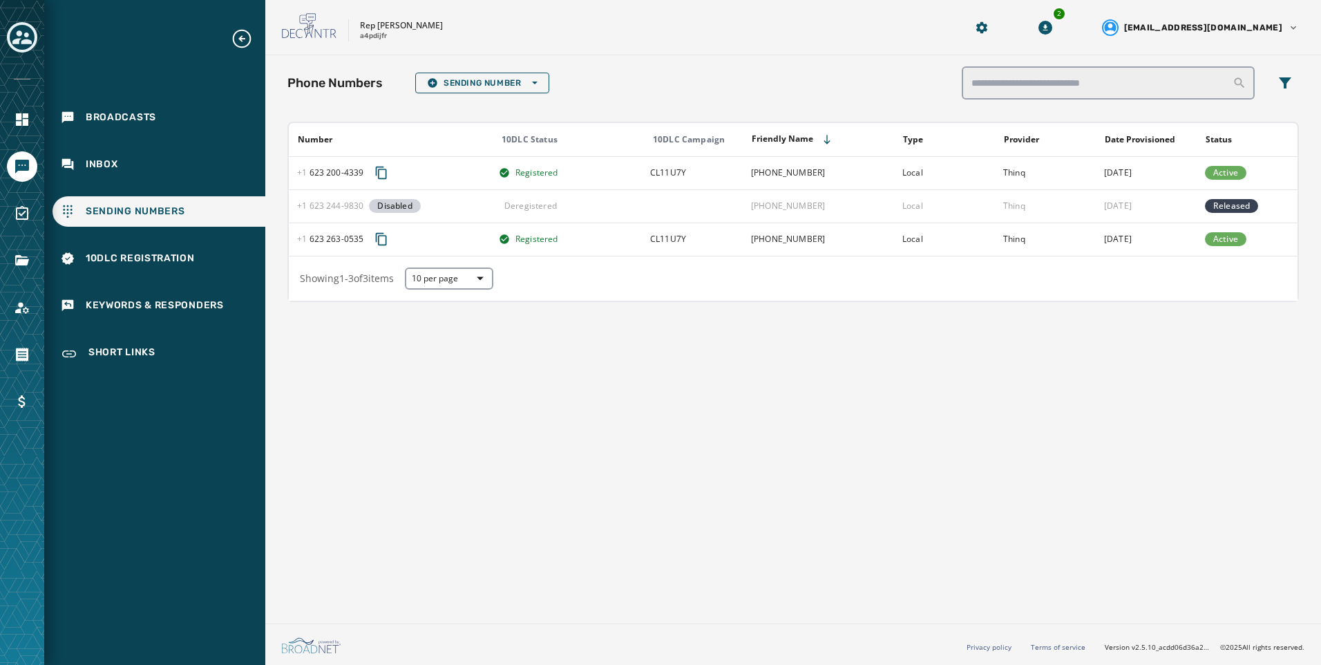
click at [110, 147] on div "Broadcasts Inbox Sending Numbers 10DLC Registration Keywords & Responders Short…" at bounding box center [154, 199] width 221 height 343
click at [118, 121] on span "Broadcasts" at bounding box center [121, 118] width 70 height 14
